Goal: Communication & Community: Share content

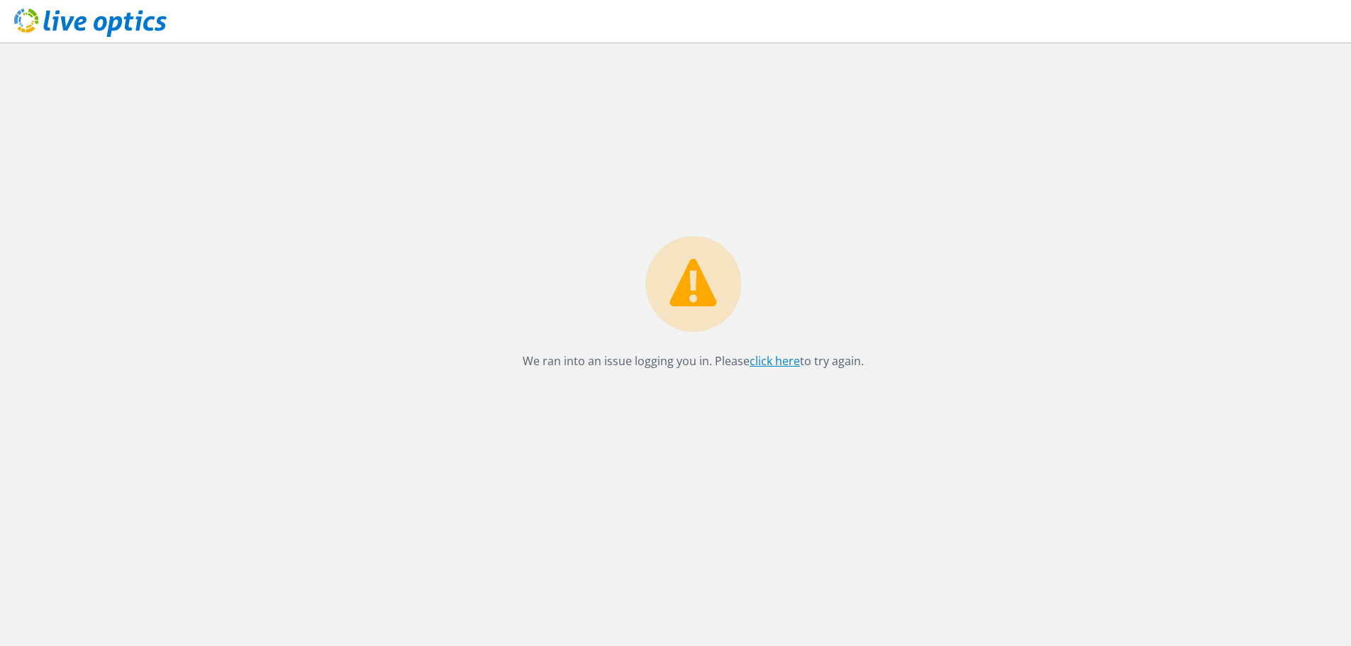
click at [763, 367] on link "click here" at bounding box center [775, 361] width 50 height 16
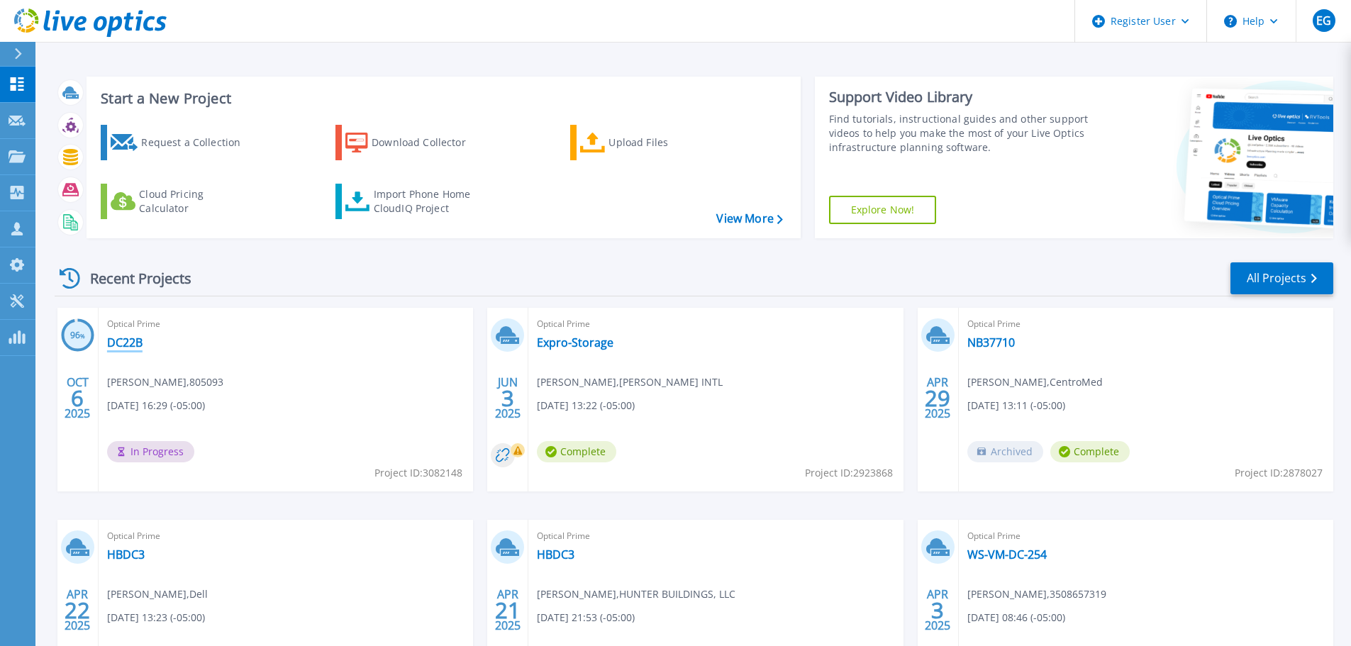
click at [143, 340] on link "DC22B" at bounding box center [124, 342] width 35 height 14
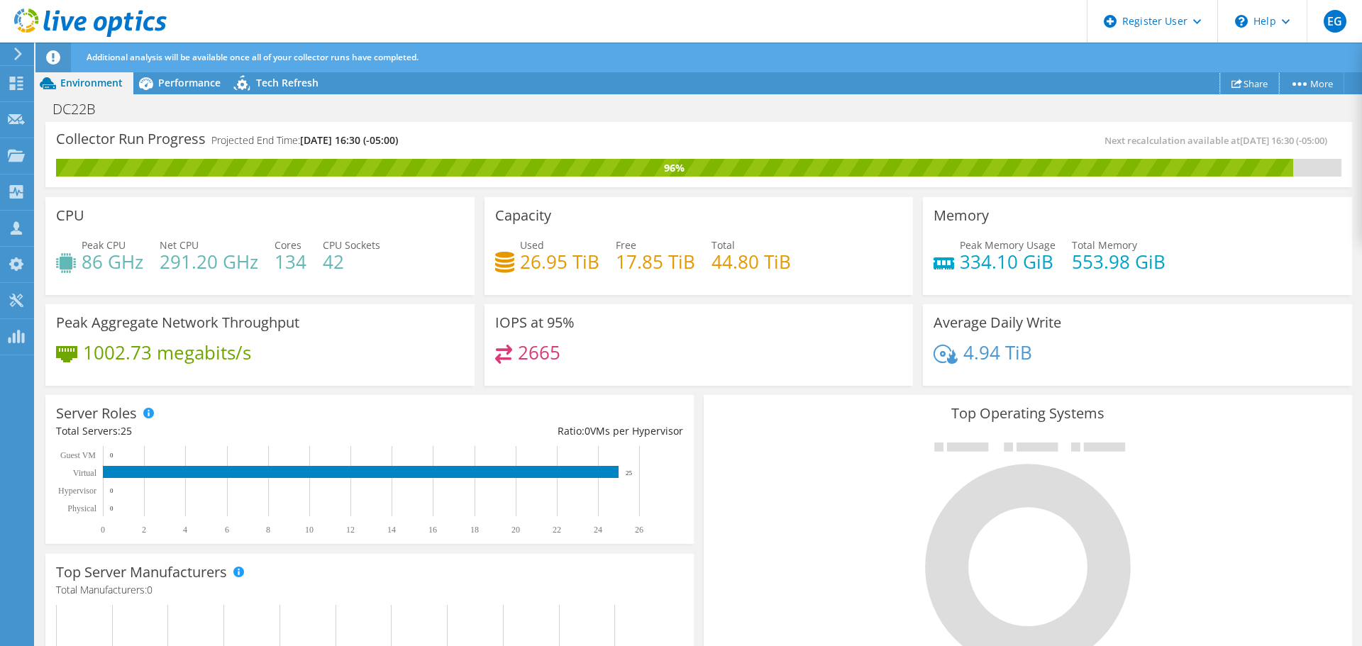
click at [1265, 84] on link "Share" at bounding box center [1249, 83] width 59 height 22
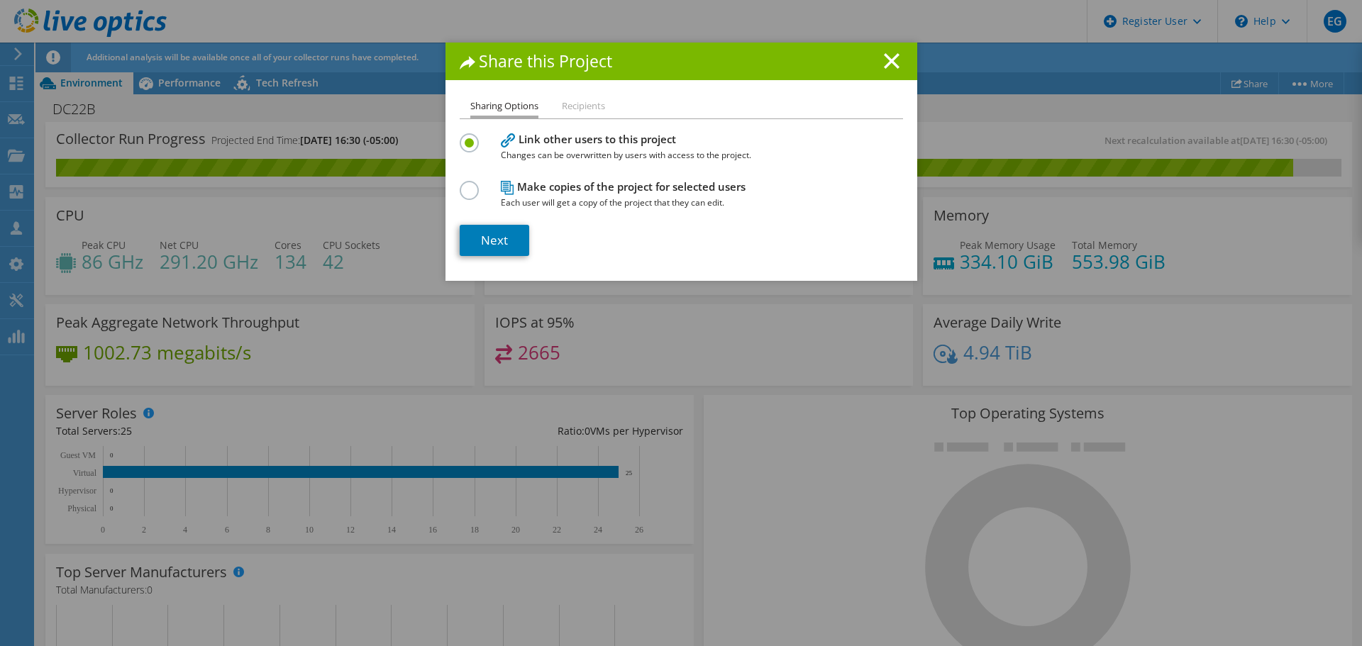
click at [460, 184] on label at bounding box center [472, 183] width 25 height 4
click at [0, 0] on input "radio" at bounding box center [0, 0] width 0 height 0
click at [481, 232] on link "Next" at bounding box center [495, 240] width 70 height 31
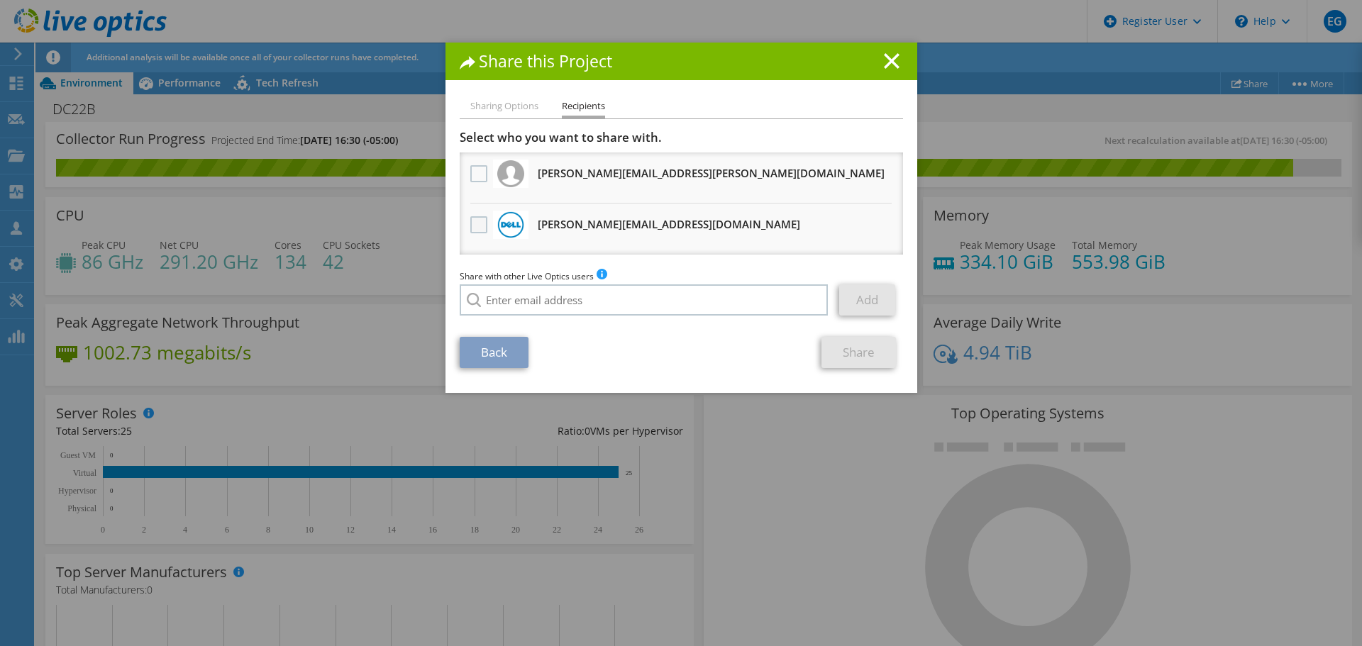
click at [482, 226] on label at bounding box center [480, 224] width 21 height 17
click at [0, 0] on input "checkbox" at bounding box center [0, 0] width 0 height 0
click at [839, 355] on link "Share" at bounding box center [858, 352] width 74 height 31
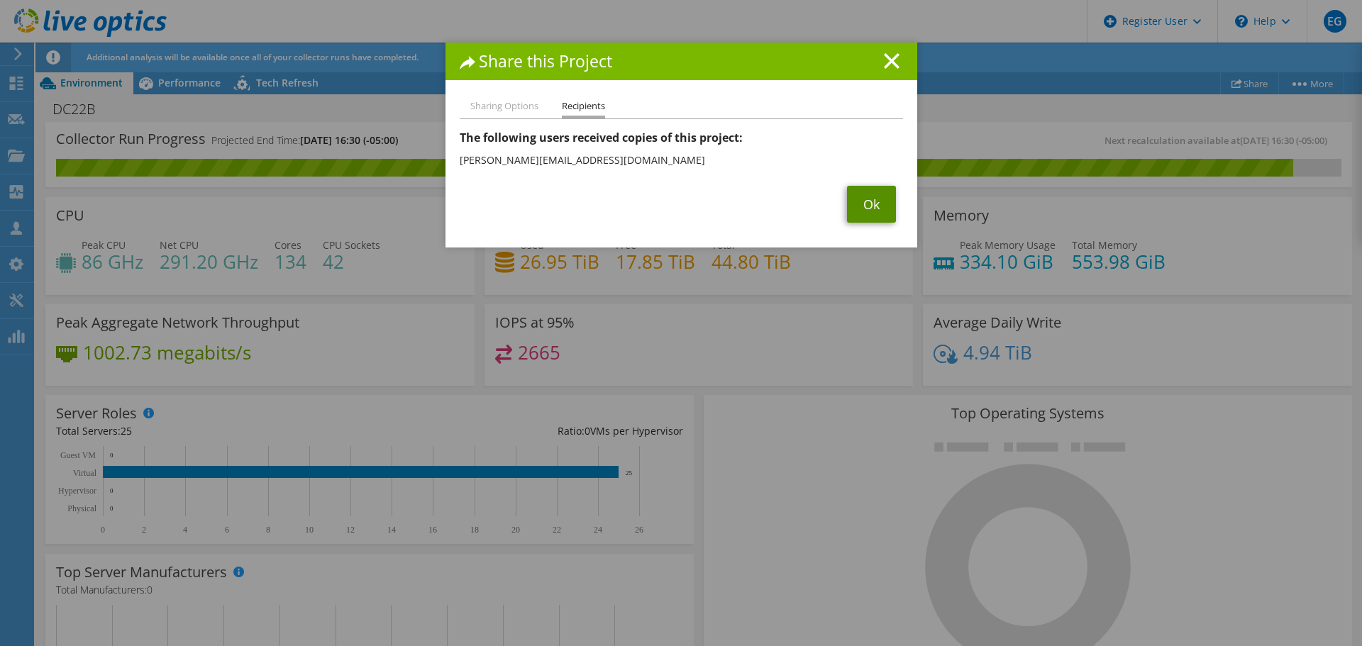
click at [870, 206] on link "Ok" at bounding box center [871, 204] width 49 height 37
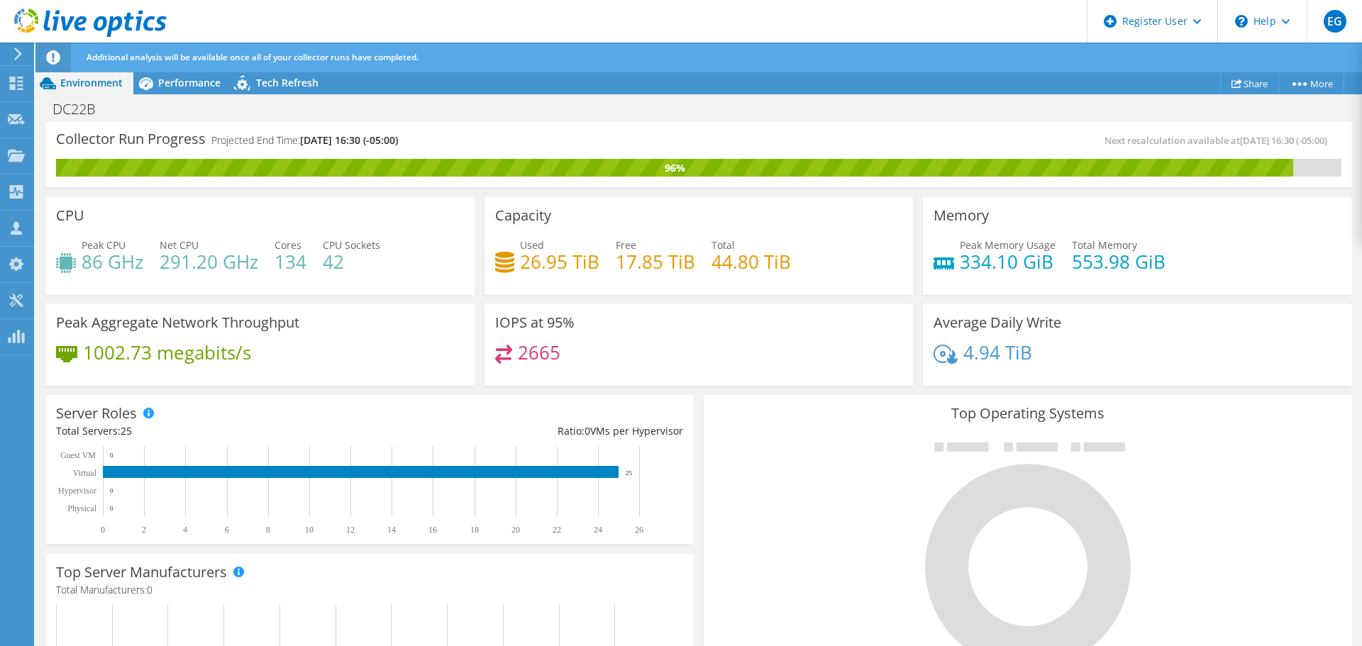
scroll to position [284, 0]
